Goal: Task Accomplishment & Management: Complete application form

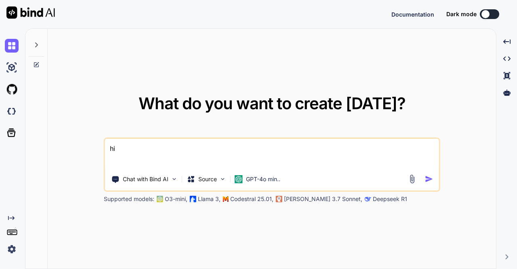
click at [9, 250] on img at bounding box center [12, 249] width 14 height 14
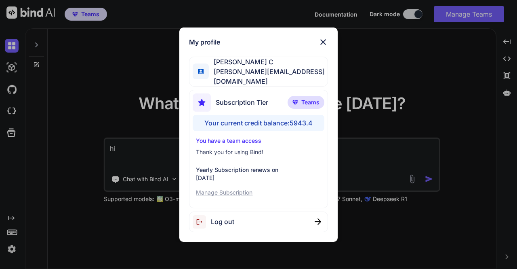
click at [238, 220] on div "Log out" at bounding box center [258, 221] width 139 height 21
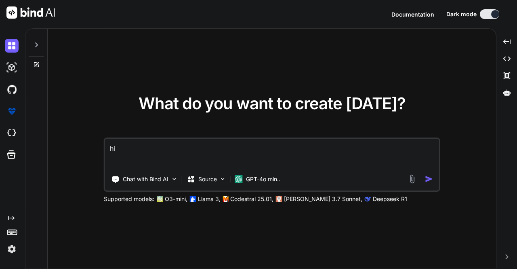
type textarea "x"
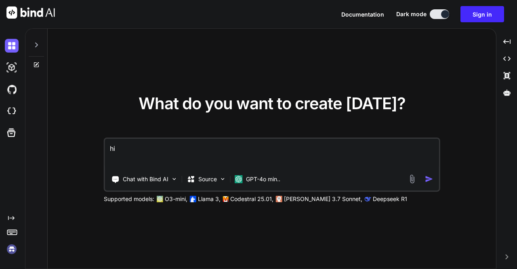
click at [11, 248] on img at bounding box center [12, 249] width 14 height 14
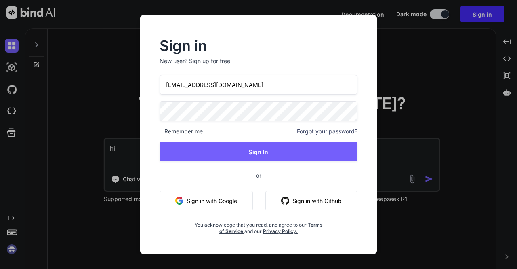
click at [182, 85] on input "[EMAIL_ADDRESS][DOMAIN_NAME]" at bounding box center [259, 85] width 198 height 20
type input "[EMAIL_ADDRESS][DOMAIN_NAME]"
click at [263, 141] on div "[EMAIL_ADDRESS][DOMAIN_NAME] Remember me Forgot your password? Sign In or Sign …" at bounding box center [259, 155] width 198 height 160
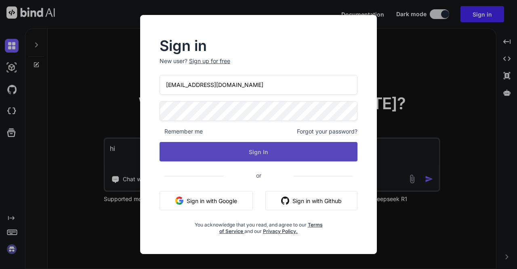
click at [263, 147] on button "Sign In" at bounding box center [259, 151] width 198 height 19
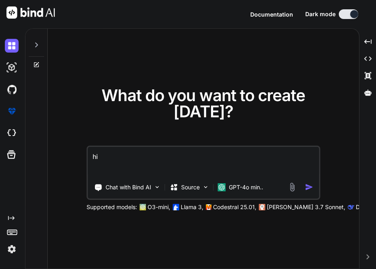
click at [10, 252] on img at bounding box center [12, 249] width 14 height 14
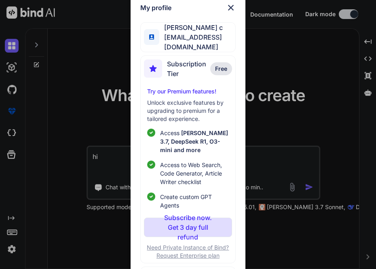
click at [79, 96] on div "My profile [PERSON_NAME] c [EMAIL_ADDRESS][DOMAIN_NAME] Subscription Tier Free …" at bounding box center [188, 134] width 376 height 269
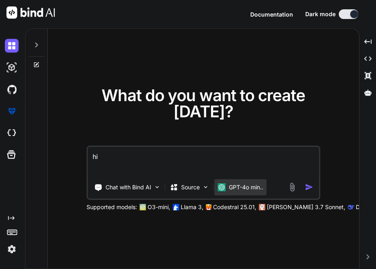
click at [240, 182] on div "GPT-4o min.." at bounding box center [240, 187] width 52 height 16
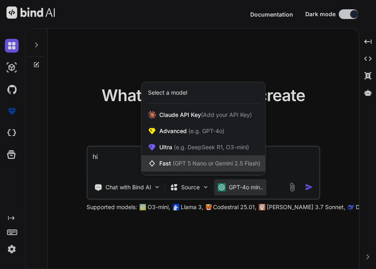
click at [196, 163] on span "(GPT 5 Nano or Gemini 2.5 Flash)" at bounding box center [217, 163] width 88 height 7
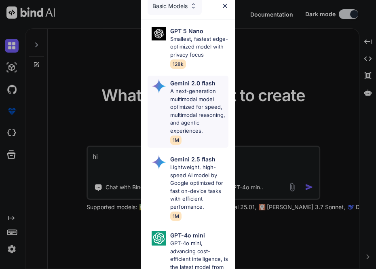
click at [182, 111] on p "A next-generation multimodal model optimized for speed, multimodal reasoning, a…" at bounding box center [199, 110] width 59 height 47
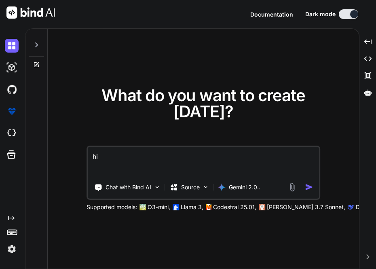
click at [162, 151] on textarea "hi" at bounding box center [203, 162] width 231 height 30
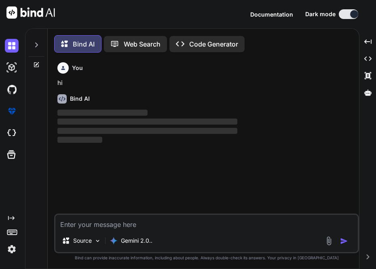
scroll to position [3, 0]
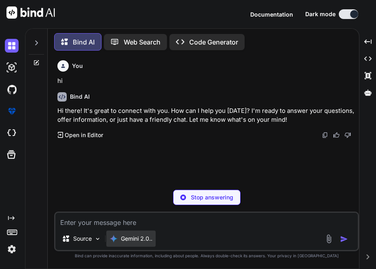
click at [137, 244] on div "Gemini 2.0.." at bounding box center [130, 238] width 49 height 16
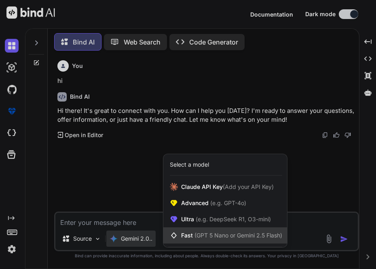
click at [182, 234] on span "Fast (GPT 5 Nano or Gemini 2.5 Flash)" at bounding box center [231, 235] width 101 height 8
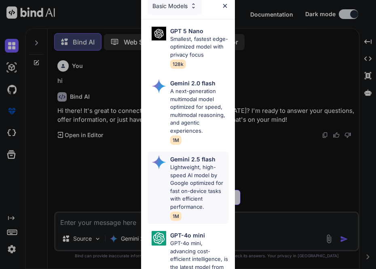
click at [200, 199] on p "Lightweight, high-speed AI model by Google optimized for fast on-device tasks w…" at bounding box center [199, 186] width 59 height 47
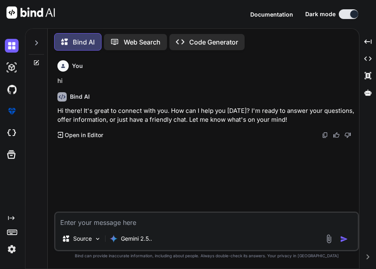
click at [148, 220] on textarea at bounding box center [206, 219] width 302 height 15
type textarea "ji"
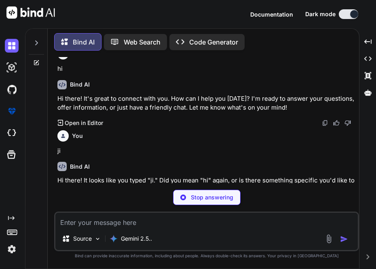
scroll to position [9, 0]
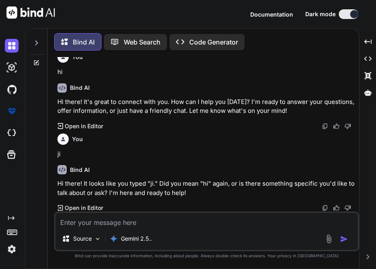
click at [11, 251] on img at bounding box center [12, 249] width 14 height 14
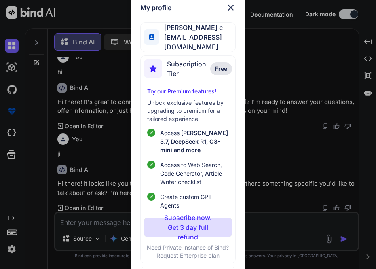
scroll to position [15, 0]
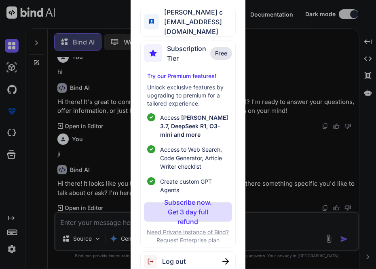
click at [196, 257] on div "Log out" at bounding box center [187, 261] width 95 height 21
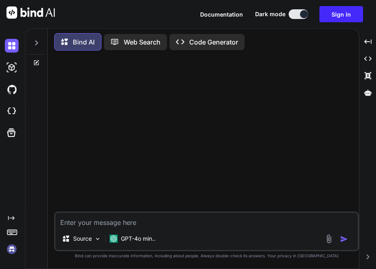
scroll to position [0, 0]
click at [10, 247] on img at bounding box center [12, 249] width 14 height 14
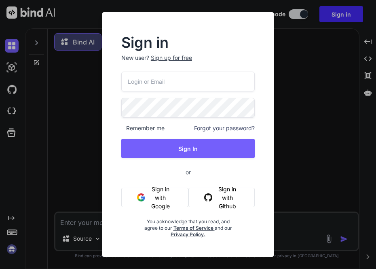
type input "[EMAIL_ADDRESS][DOMAIN_NAME]"
click at [167, 60] on div "Sign up for free" at bounding box center [171, 58] width 41 height 8
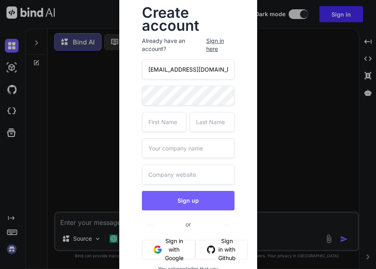
click at [163, 72] on input "[EMAIL_ADDRESS][DOMAIN_NAME]" at bounding box center [188, 69] width 93 height 20
type input "[EMAIL_ADDRESS][DOMAIN_NAME]"
type input "app"
type input "c"
type input "wit"
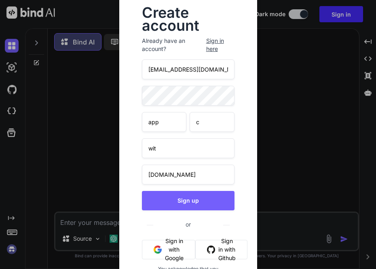
type input "[DOMAIN_NAME]"
click at [246, 187] on div "Create account Already have an account? Sign in here [EMAIL_ADDRESS][DOMAIN_NAM…" at bounding box center [188, 155] width 138 height 324
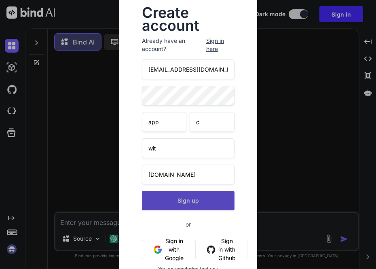
click at [209, 198] on button "Sign up" at bounding box center [188, 200] width 93 height 19
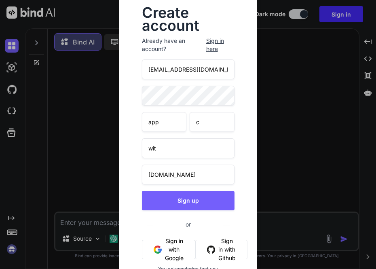
click at [163, 69] on input "[EMAIL_ADDRESS][DOMAIN_NAME]" at bounding box center [188, 69] width 93 height 20
click at [246, 166] on div "Create account Already have an account? Sign in here [EMAIL_ADDRESS][DOMAIN_NAM…" at bounding box center [188, 155] width 138 height 324
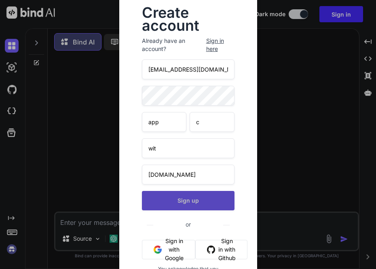
click at [189, 204] on button "Sign up" at bounding box center [188, 200] width 93 height 19
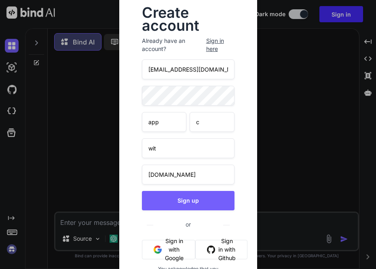
drag, startPoint x: 147, startPoint y: 72, endPoint x: 212, endPoint y: 64, distance: 65.0
click at [212, 64] on input "[EMAIL_ADDRESS][DOMAIN_NAME]" at bounding box center [188, 69] width 93 height 20
click at [163, 72] on input "[EMAIL_ADDRESS][DOMAIN_NAME]" at bounding box center [188, 69] width 93 height 20
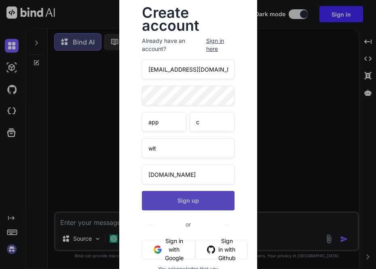
type input "[EMAIL_ADDRESS][DOMAIN_NAME]"
click at [177, 201] on button "Sign up" at bounding box center [188, 200] width 93 height 19
